Goal: Information Seeking & Learning: Learn about a topic

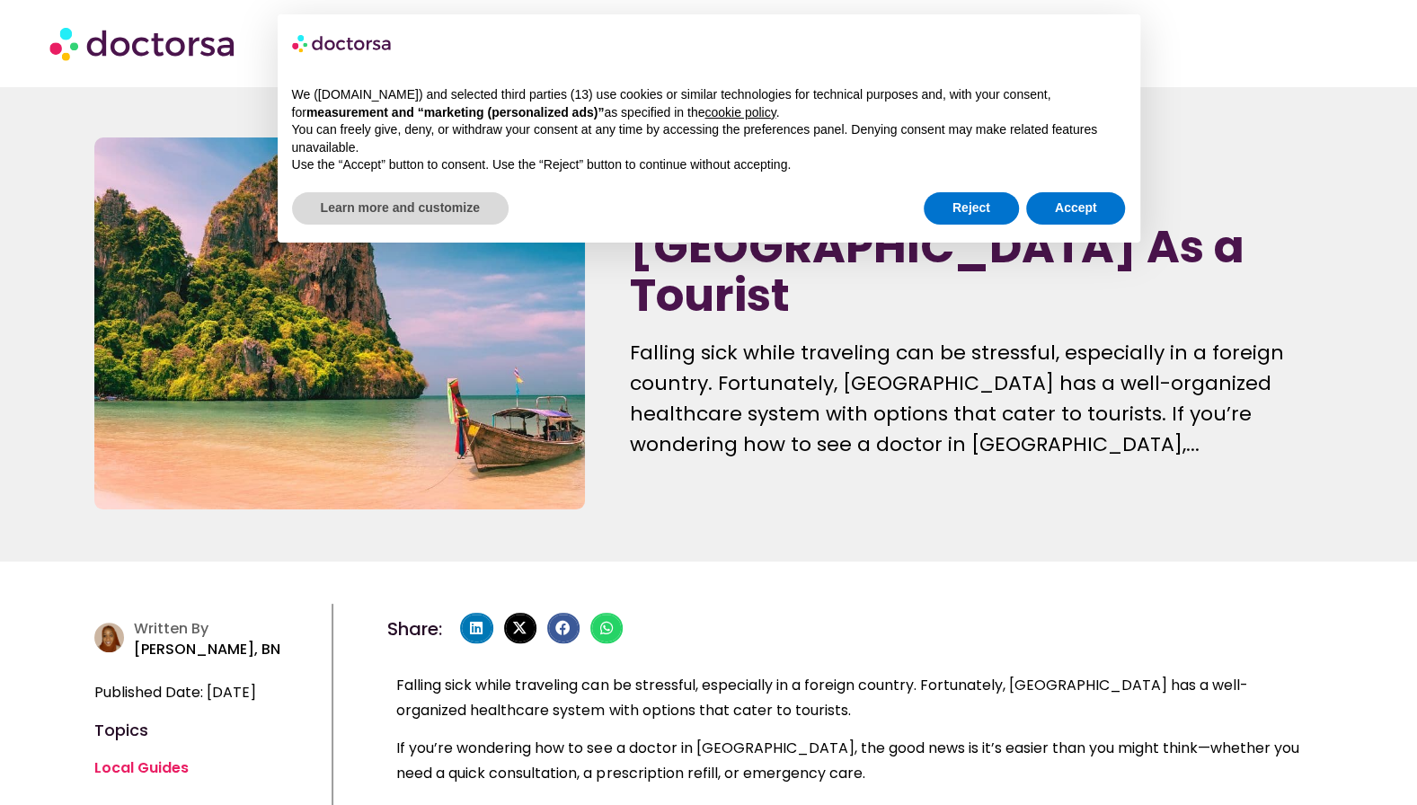
click at [1062, 225] on div "Reject Accept" at bounding box center [1025, 209] width 202 height 40
click at [1075, 194] on button "Accept" at bounding box center [1076, 208] width 100 height 32
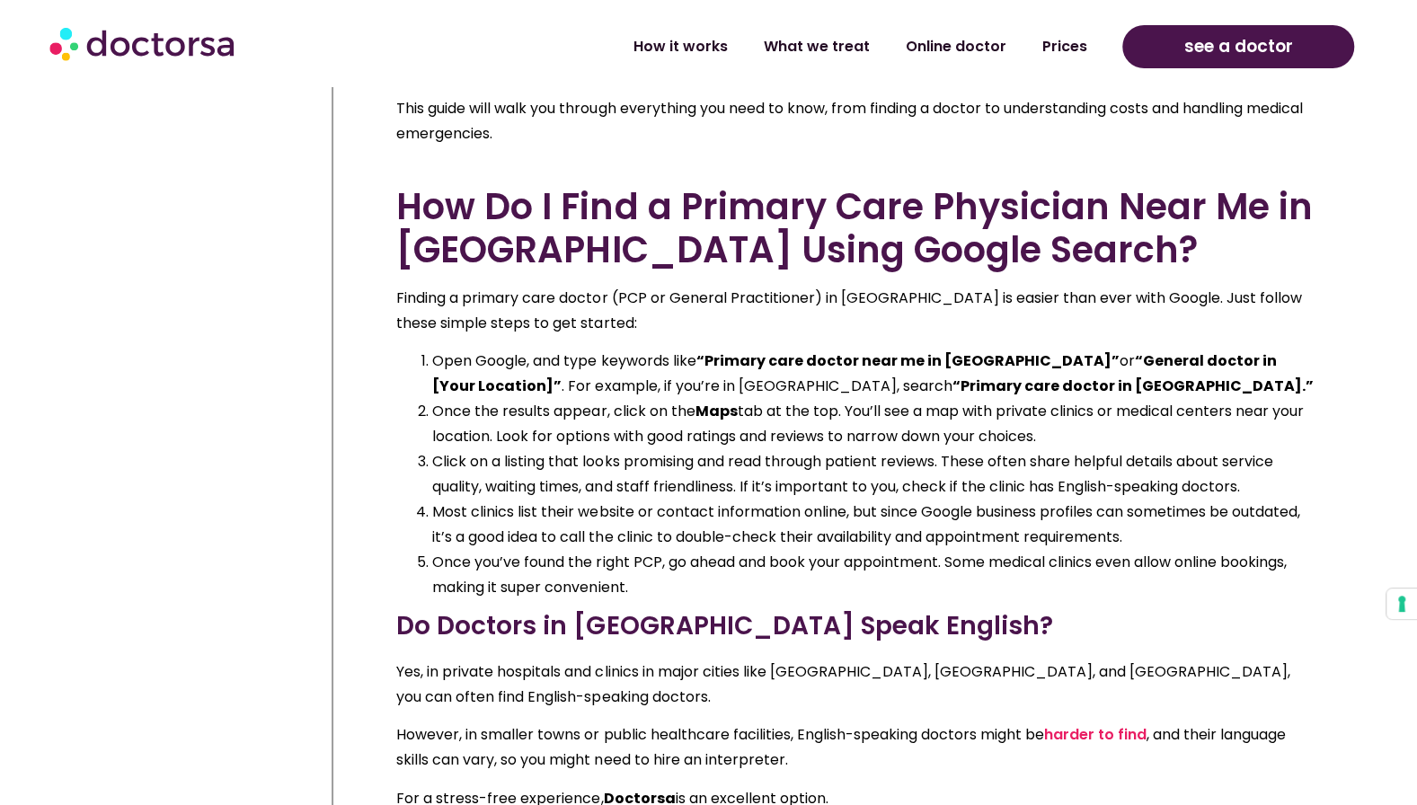
scroll to position [704, 0]
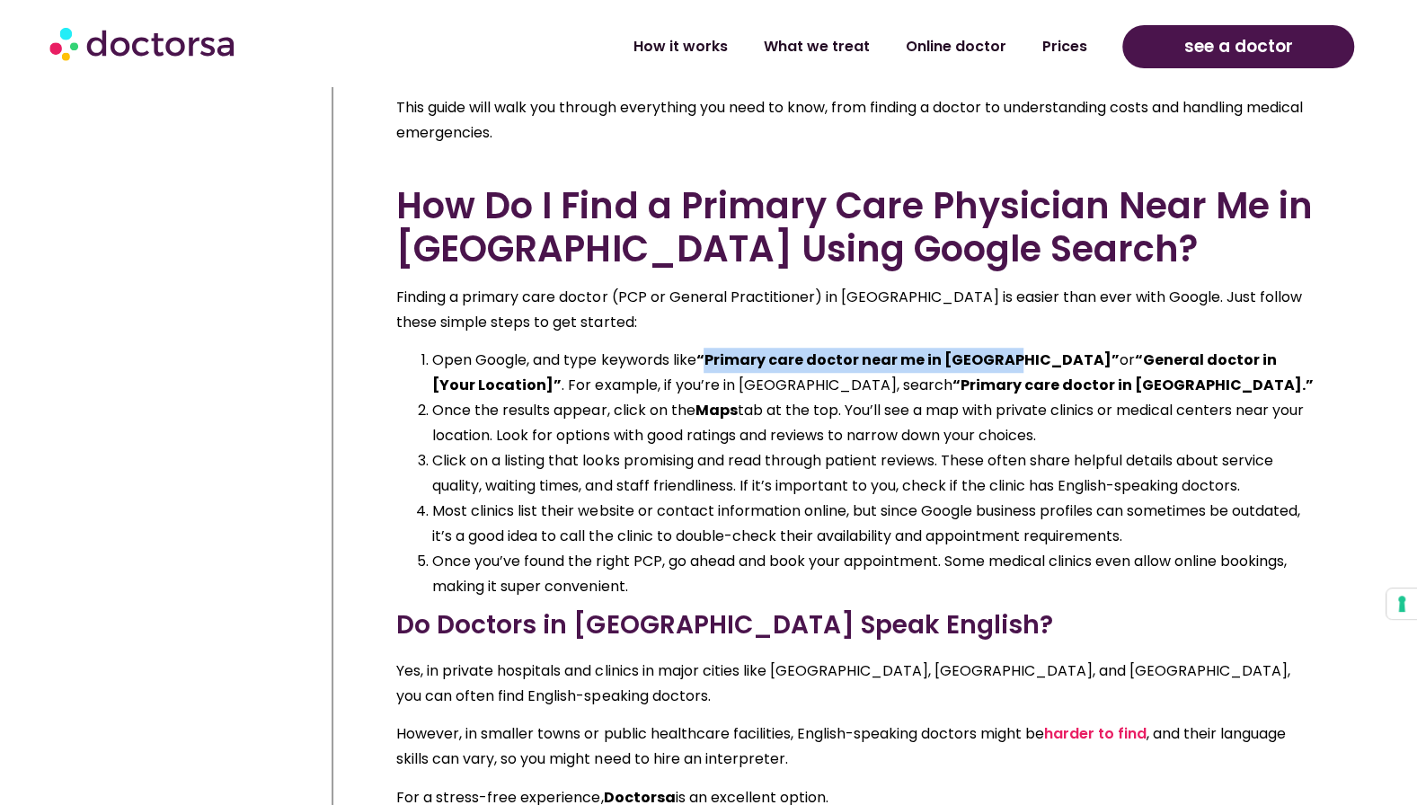
drag, startPoint x: 1008, startPoint y: 358, endPoint x: 714, endPoint y: 356, distance: 293.9
click at [714, 356] on strong "“Primary care doctor near me in Thailand”" at bounding box center [907, 360] width 423 height 21
copy strong "Primary care doctor near me in Thailand"
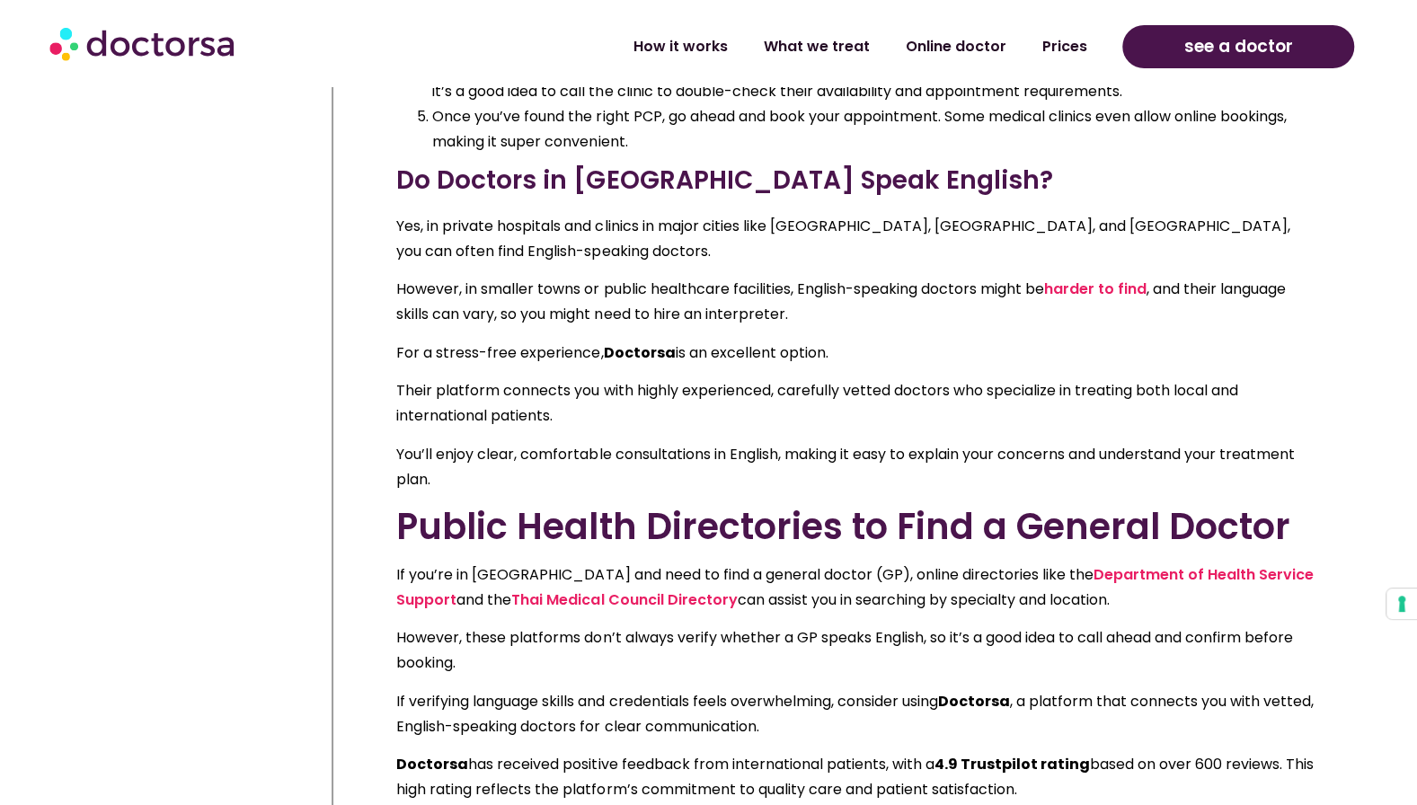
scroll to position [1150, 0]
click at [1068, 33] on link "Prices" at bounding box center [1064, 39] width 81 height 41
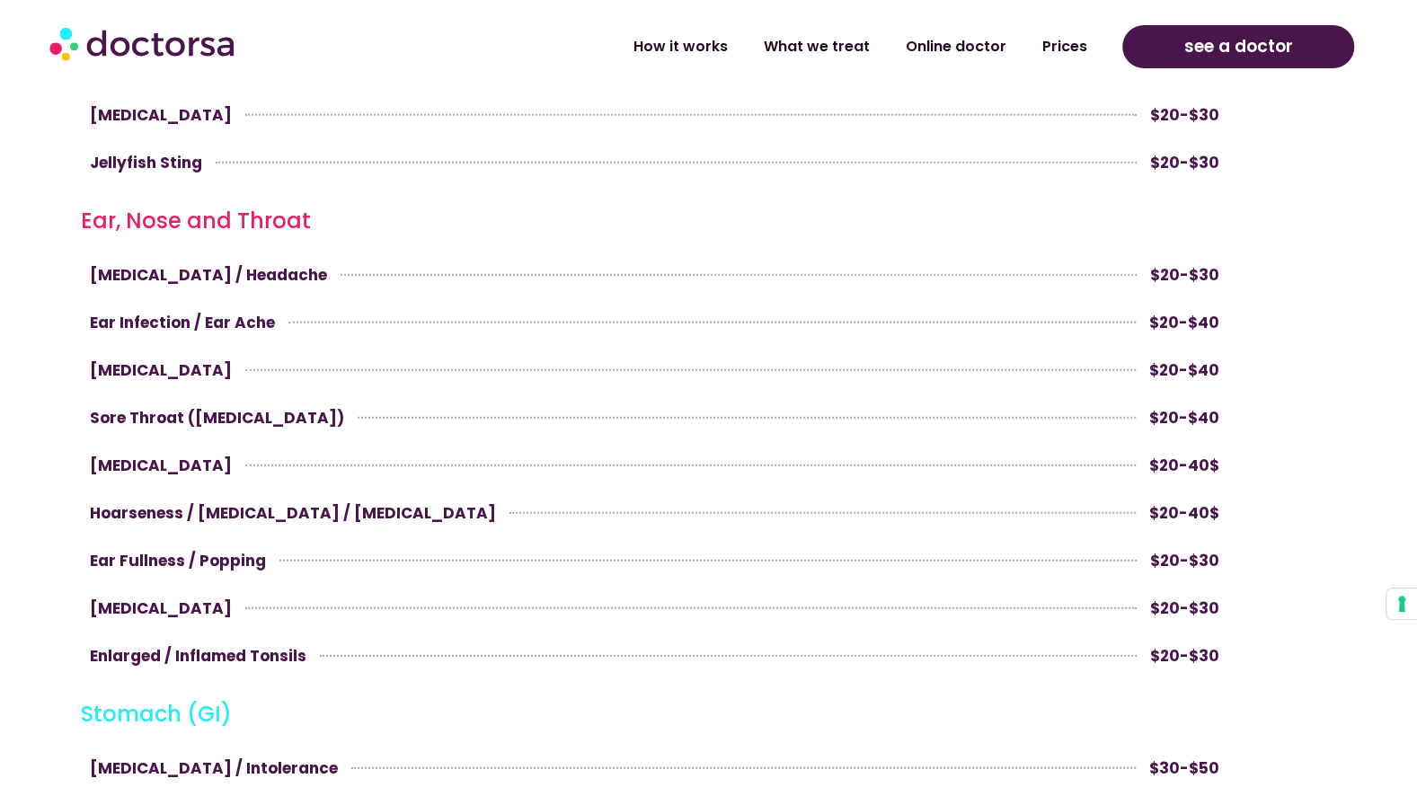
scroll to position [2847, 0]
click at [866, 49] on link "What we treat" at bounding box center [816, 39] width 142 height 41
click at [1248, 56] on span "see a doctor" at bounding box center [1239, 46] width 109 height 29
